Goal: Task Accomplishment & Management: Use online tool/utility

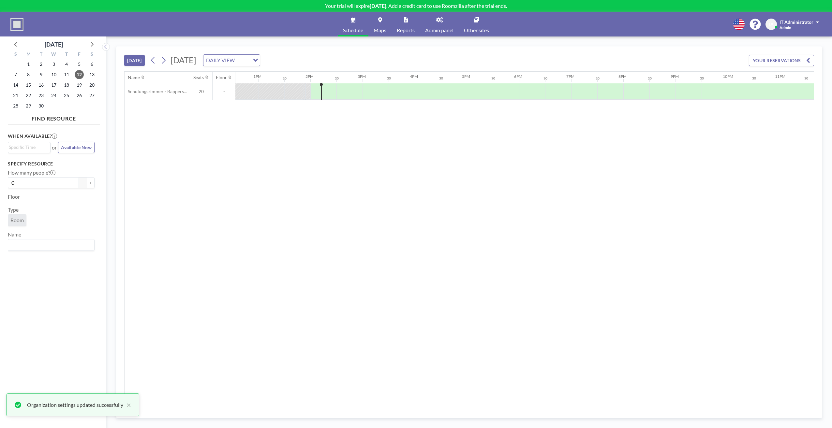
scroll to position [0, 674]
click at [228, 207] on div "Name Seats Floor 12AM 30 1AM 30 2AM 30 3AM 30 4AM 30 5AM 30 6AM 30 7AM 30 8AM 3…" at bounding box center [469, 241] width 689 height 338
drag, startPoint x: 228, startPoint y: 200, endPoint x: 237, endPoint y: 195, distance: 10.2
click at [228, 200] on div "Name Seats Floor 12AM 30 1AM 30 2AM 30 3AM 30 4AM 30 5AM 30 6AM 30 7AM 30 8AM 3…" at bounding box center [469, 241] width 689 height 338
click at [333, 171] on div "Name Seats Floor 12AM 30 1AM 30 2AM 30 3AM 30 4AM 30 5AM 30 6AM 30 7AM 30 8AM 3…" at bounding box center [469, 241] width 689 height 338
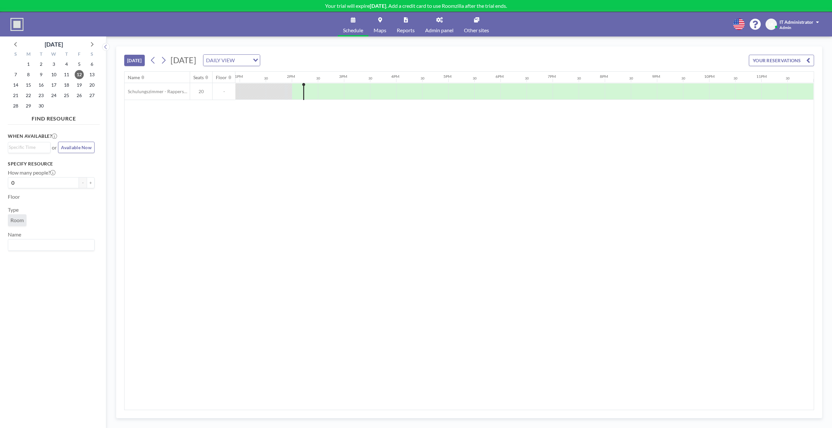
click at [330, 123] on div "Name Seats Floor 12AM 30 1AM 30 2AM 30 3AM 30 4AM 30 5AM 30 6AM 30 7AM 30 8AM 3…" at bounding box center [469, 241] width 689 height 338
drag, startPoint x: 296, startPoint y: 141, endPoint x: 284, endPoint y: 110, distance: 32.9
click at [296, 141] on div "Name Seats Floor 12AM 30 1AM 30 2AM 30 3AM 30 4AM 30 5AM 30 6AM 30 7AM 30 8AM 3…" at bounding box center [469, 241] width 689 height 338
click at [167, 61] on icon at bounding box center [163, 60] width 6 height 10
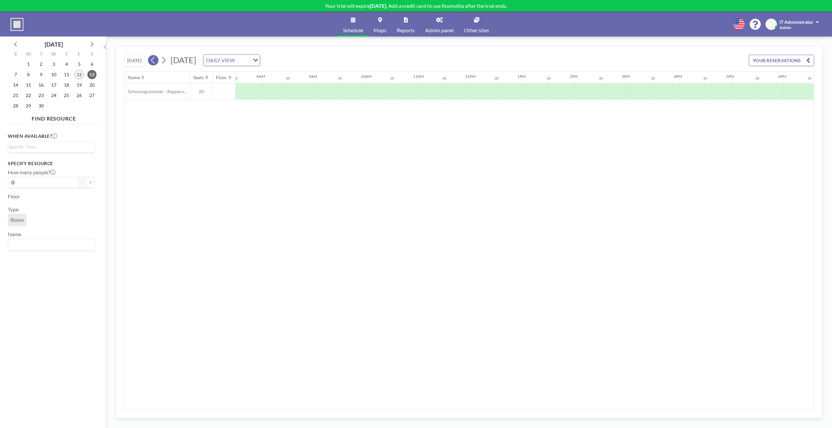
click at [155, 62] on icon at bounding box center [153, 60] width 6 height 10
click at [164, 61] on icon at bounding box center [163, 60] width 6 height 10
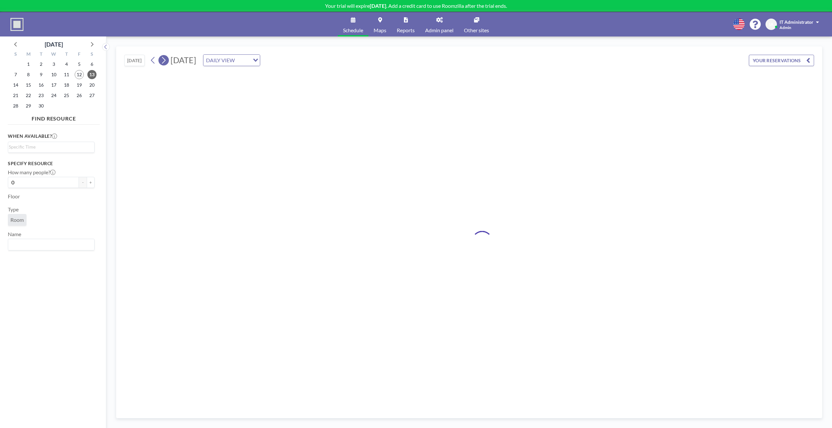
click at [164, 61] on icon at bounding box center [163, 60] width 6 height 10
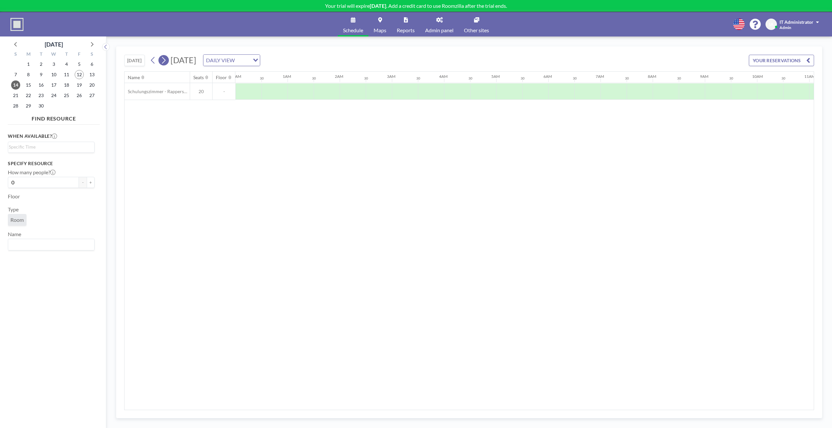
click at [164, 61] on icon at bounding box center [163, 60] width 6 height 10
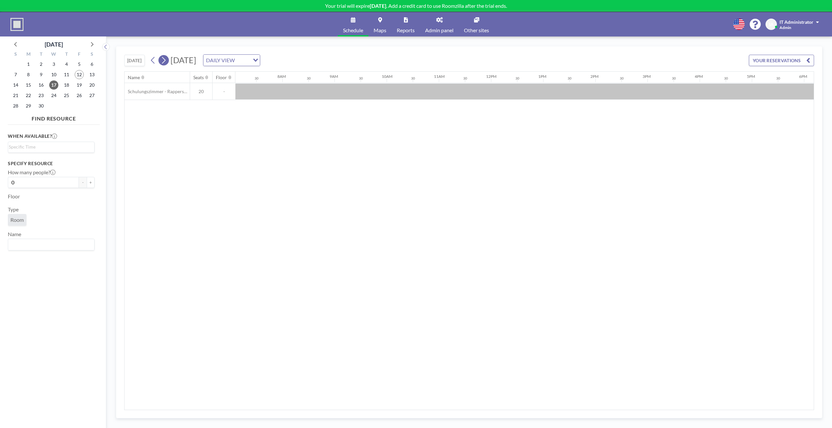
scroll to position [0, 391]
click at [250, 57] on div "DAILY VIEW" at bounding box center [226, 60] width 46 height 10
click at [249, 57] on input "Search for option" at bounding box center [243, 60] width 12 height 8
click at [319, 79] on li "WEEKLY VIEW" at bounding box center [324, 81] width 56 height 9
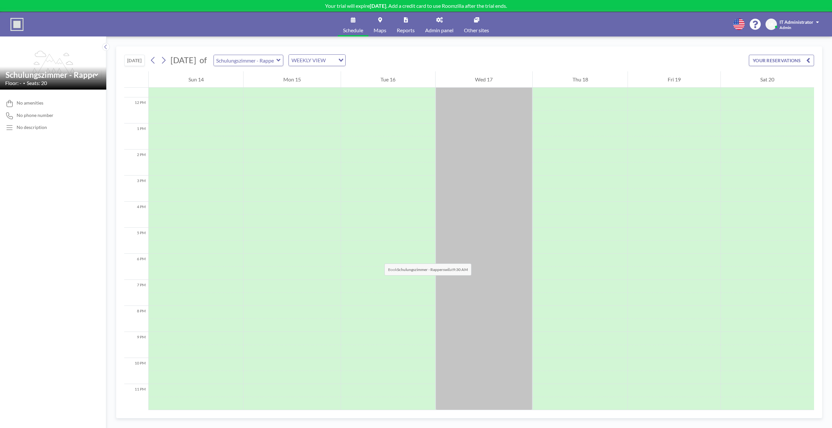
scroll to position [0, 0]
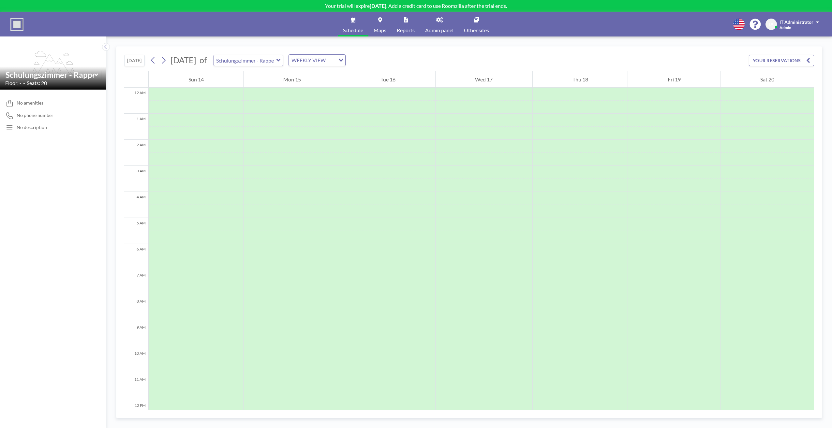
click at [13, 185] on div "No amenities No phone number No description" at bounding box center [53, 259] width 106 height 339
click at [155, 60] on icon at bounding box center [153, 60] width 6 height 10
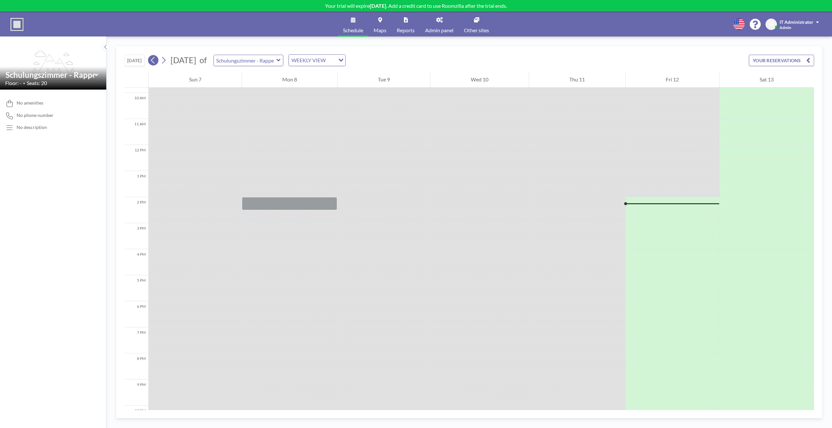
scroll to position [306, 0]
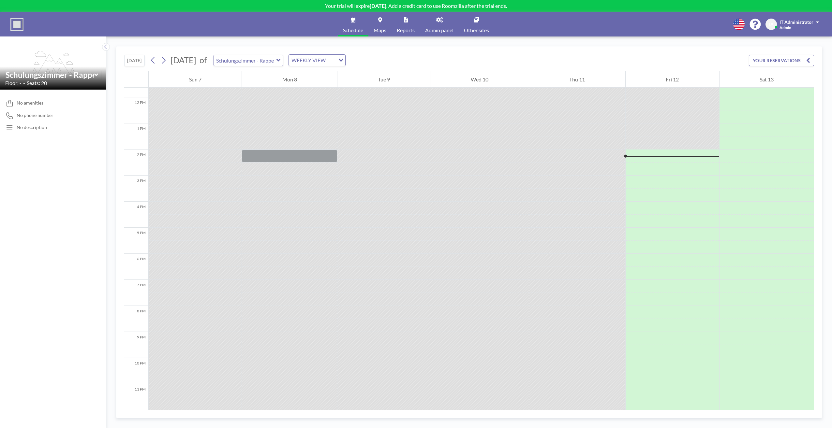
click at [333, 59] on div "WEEKLY VIEW" at bounding box center [312, 60] width 46 height 10
click at [350, 69] on li "DAILY VIEW" at bounding box center [351, 71] width 56 height 9
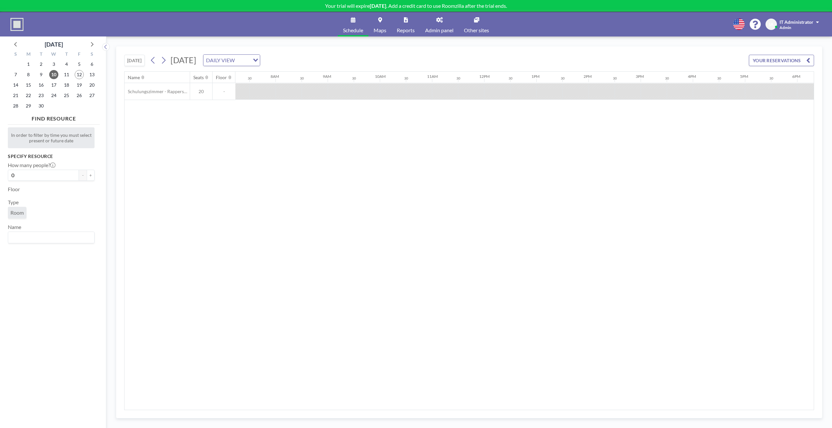
scroll to position [0, 391]
click at [171, 63] on div "[DATE] DAILY VIEW Loading..." at bounding box center [204, 60] width 112 height 12
click at [167, 62] on icon at bounding box center [163, 60] width 6 height 10
click at [166, 61] on icon at bounding box center [164, 60] width 4 height 7
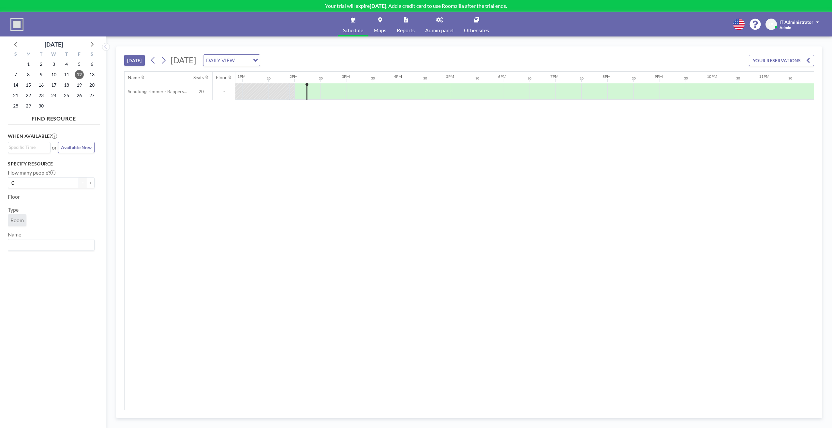
scroll to position [0, 674]
drag, startPoint x: 258, startPoint y: 156, endPoint x: 263, endPoint y: 151, distance: 7.4
click at [260, 158] on div "Name Seats Floor 12AM 30 1AM 30 2AM 30 3AM 30 4AM 30 5AM 30 6AM 30 7AM 30 8AM 3…" at bounding box center [469, 241] width 689 height 338
click at [203, 244] on div "Name Seats Floor 12AM 30 1AM 30 2AM 30 3AM 30 4AM 30 5AM 30 6AM 30 7AM 30 8AM 3…" at bounding box center [469, 241] width 689 height 338
click at [191, 269] on div "Name Seats Floor 12AM 30 1AM 30 2AM 30 3AM 30 4AM 30 5AM 30 6AM 30 7AM 30 8AM 3…" at bounding box center [469, 241] width 689 height 338
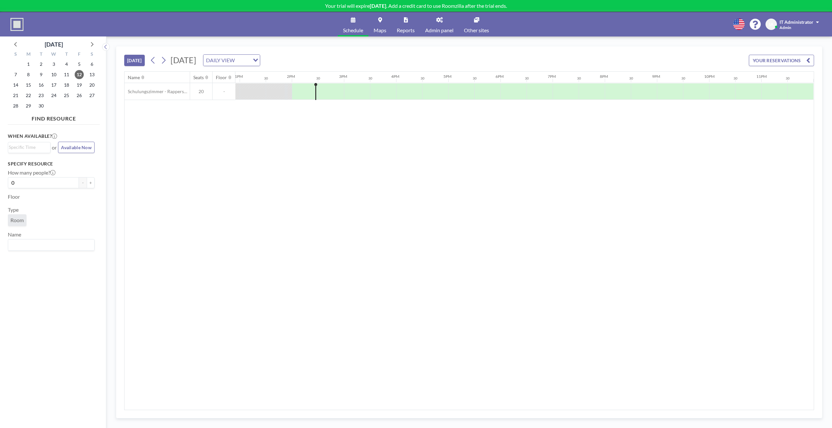
click at [47, 291] on div "When available? Loading... or Available Now Specify resource How many people? 0…" at bounding box center [54, 271] width 92 height 288
click at [60, 320] on div "When available? Loading... or Available Now Specify resource How many people? 0…" at bounding box center [54, 271] width 92 height 288
drag, startPoint x: 347, startPoint y: 200, endPoint x: 346, endPoint y: 209, distance: 8.9
click at [348, 201] on div "Name Seats Floor 12AM 30 1AM 30 2AM 30 3AM 30 4AM 30 5AM 30 6AM 30 7AM 30 8AM 3…" at bounding box center [469, 241] width 689 height 338
